Goal: Task Accomplishment & Management: Use online tool/utility

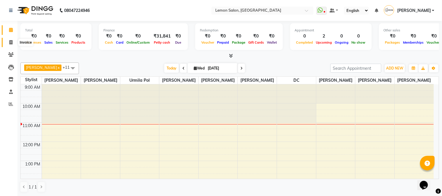
click at [10, 44] on icon at bounding box center [10, 42] width 3 height 4
select select "service"
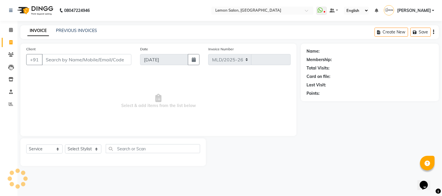
select select "565"
type input "2685"
click at [65, 59] on input "Client" at bounding box center [86, 59] width 89 height 11
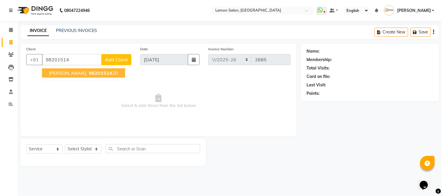
click at [65, 74] on span "[PERSON_NAME]" at bounding box center [68, 73] width 38 height 6
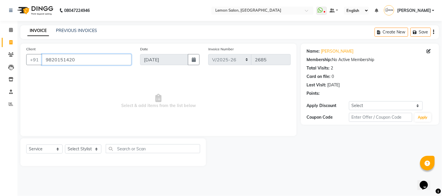
click at [77, 59] on input "9820151420" at bounding box center [86, 59] width 89 height 11
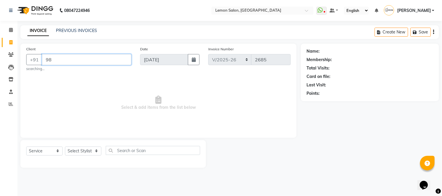
type input "9"
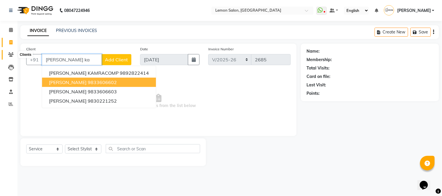
type input "[PERSON_NAME] ka"
click at [9, 54] on icon at bounding box center [11, 54] width 6 height 4
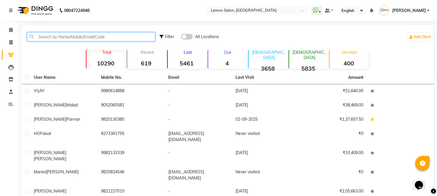
click at [44, 37] on input "text" at bounding box center [91, 36] width 128 height 9
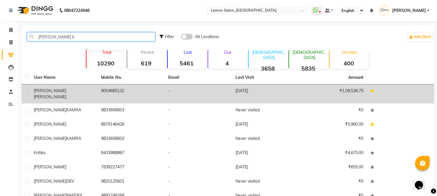
type input "[PERSON_NAME] k"
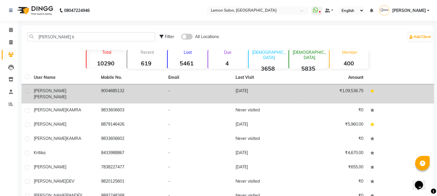
click at [74, 92] on div "[PERSON_NAME]" at bounding box center [64, 94] width 60 height 12
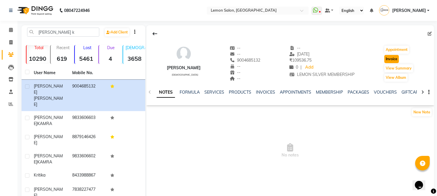
click at [393, 58] on button "Invoice" at bounding box center [392, 59] width 15 height 8
select select "565"
select select "service"
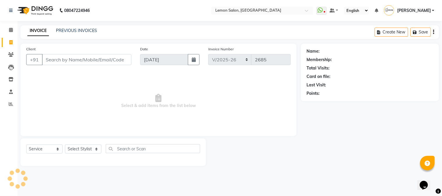
type input "9004685132"
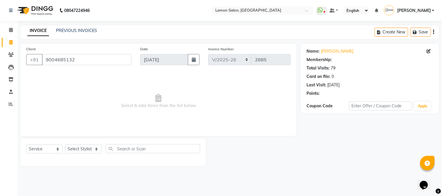
select select "1: Object"
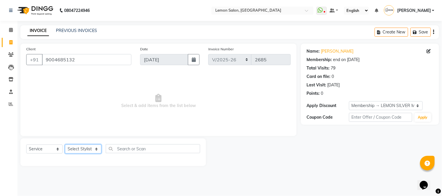
click at [85, 149] on select "Select Stylist [PERSON_NAME] [PERSON_NAME] Datta [PERSON_NAME] [PERSON_NAME] [P…" at bounding box center [83, 149] width 36 height 9
select select "7947"
click at [65, 145] on select "Select Stylist [PERSON_NAME] [PERSON_NAME] Datta [PERSON_NAME] [PERSON_NAME] [P…" at bounding box center [83, 149] width 36 height 9
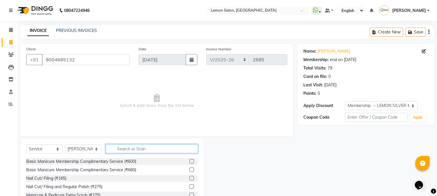
click at [131, 149] on input "text" at bounding box center [152, 149] width 92 height 9
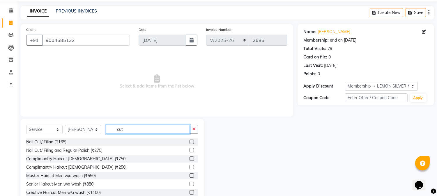
scroll to position [37, 0]
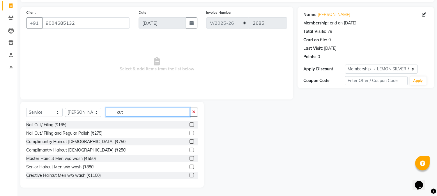
type input "cut"
click at [190, 159] on label at bounding box center [192, 158] width 4 height 4
click at [190, 159] on input "checkbox" at bounding box center [192, 159] width 4 height 4
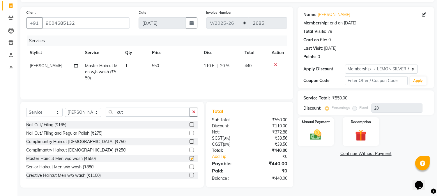
checkbox input "false"
click at [316, 138] on img at bounding box center [316, 136] width 19 height 14
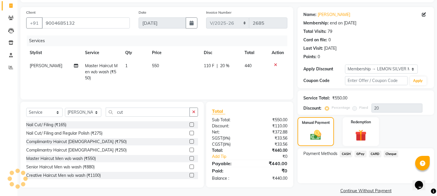
click at [360, 154] on span "GPay" at bounding box center [361, 154] width 12 height 7
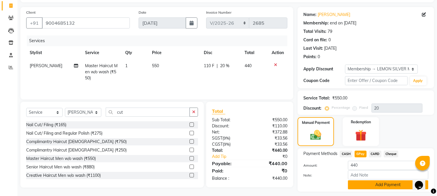
click at [362, 185] on button "Add Payment" at bounding box center [388, 185] width 80 height 9
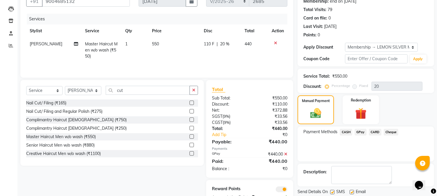
scroll to position [78, 0]
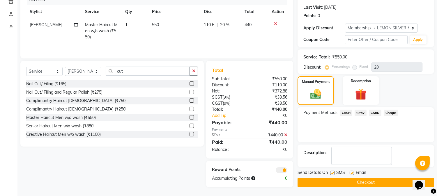
drag, startPoint x: 332, startPoint y: 173, endPoint x: 352, endPoint y: 176, distance: 20.4
click at [332, 173] on label at bounding box center [332, 173] width 4 height 4
click at [332, 173] on input "checkbox" at bounding box center [332, 174] width 4 height 4
checkbox input "false"
click at [353, 173] on label at bounding box center [352, 173] width 4 height 4
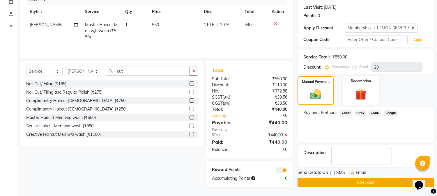
click at [353, 173] on input "checkbox" at bounding box center [352, 174] width 4 height 4
checkbox input "false"
click at [355, 182] on button "Checkout" at bounding box center [366, 182] width 137 height 9
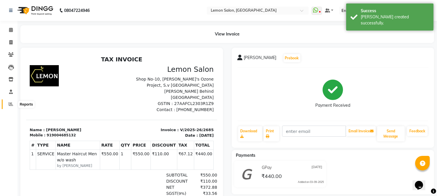
click at [10, 104] on icon at bounding box center [11, 104] width 4 height 4
